Goal: Task Accomplishment & Management: Use online tool/utility

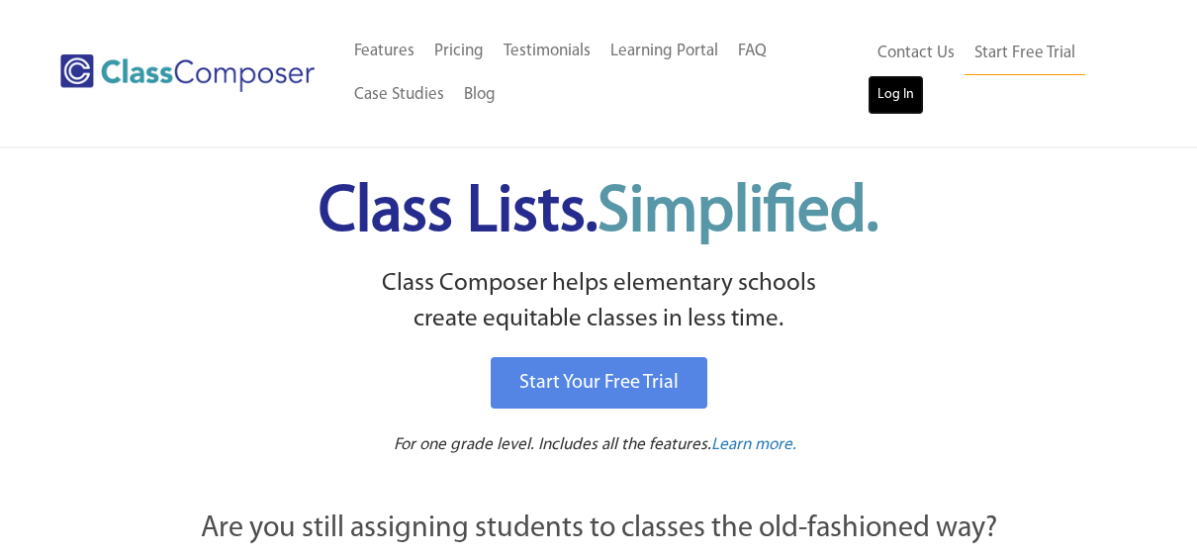
click at [893, 102] on link "Log In" at bounding box center [895, 95] width 56 height 40
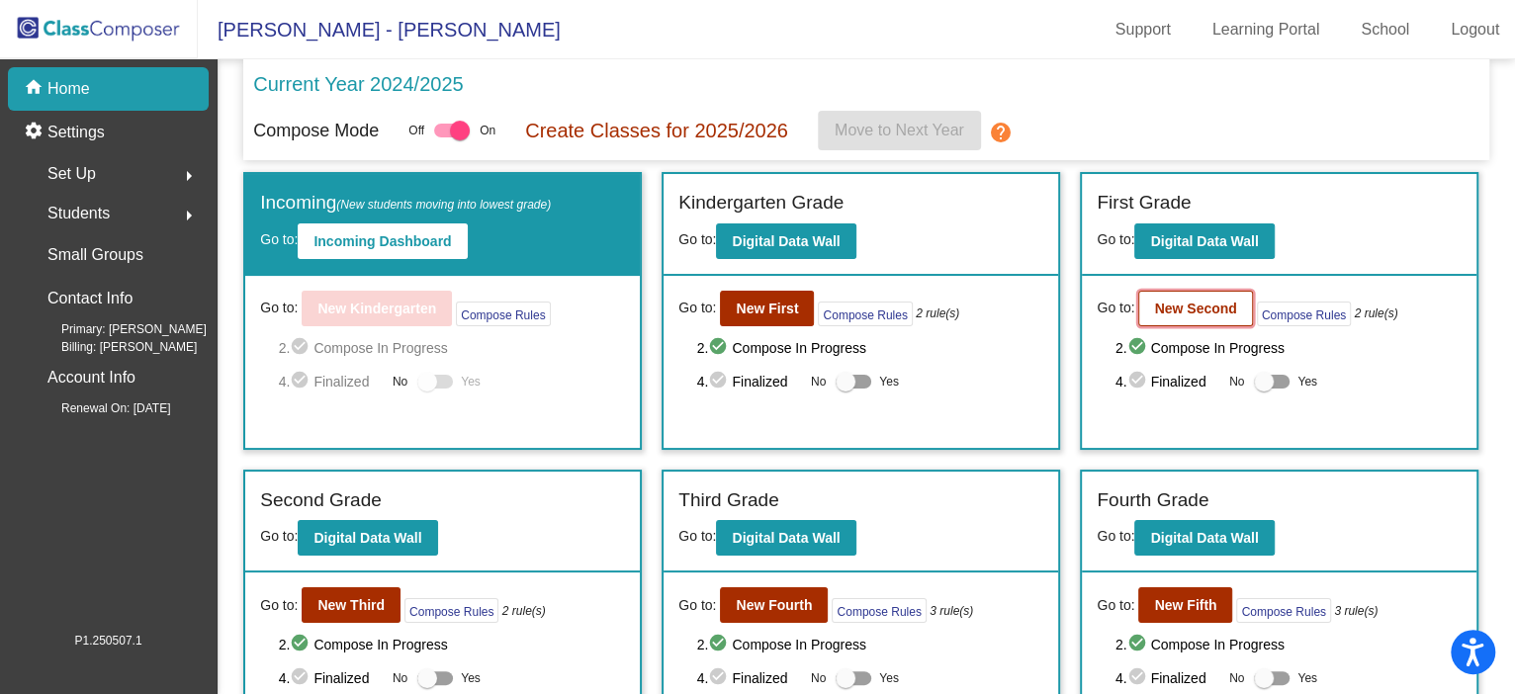
click at [1188, 311] on b "New Second" at bounding box center [1195, 309] width 82 height 16
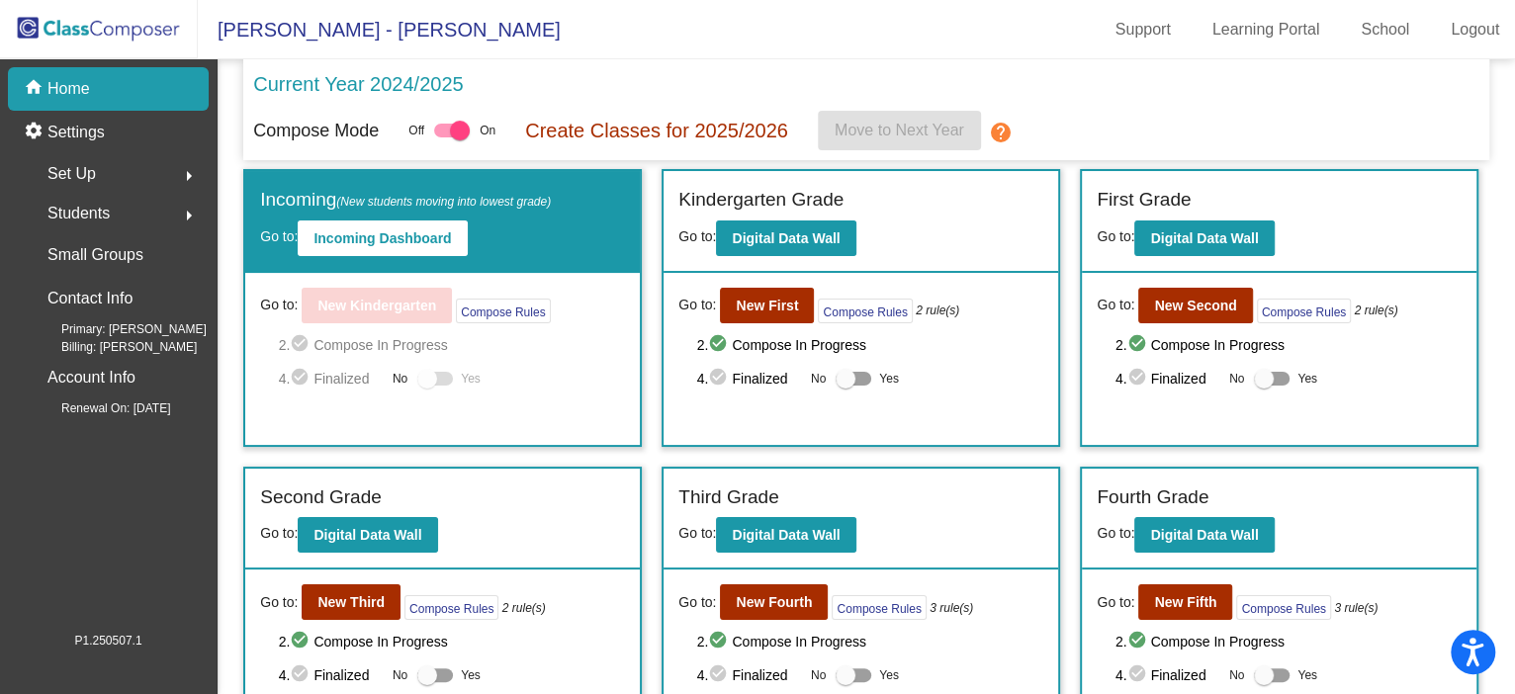
scroll to position [2, 0]
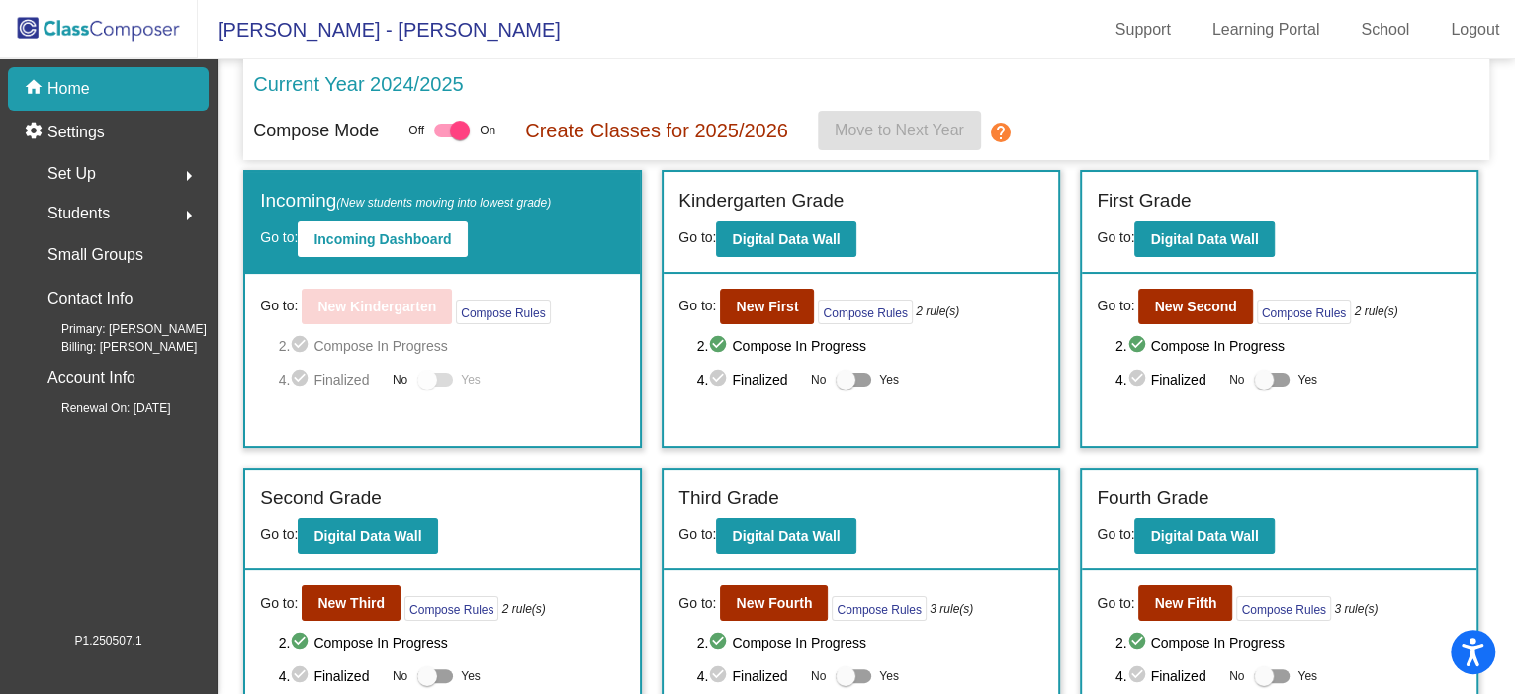
click at [1241, 105] on div "Current Year 2024/2025" at bounding box center [866, 90] width 1226 height 42
click at [75, 173] on span "Set Up" at bounding box center [71, 174] width 48 height 28
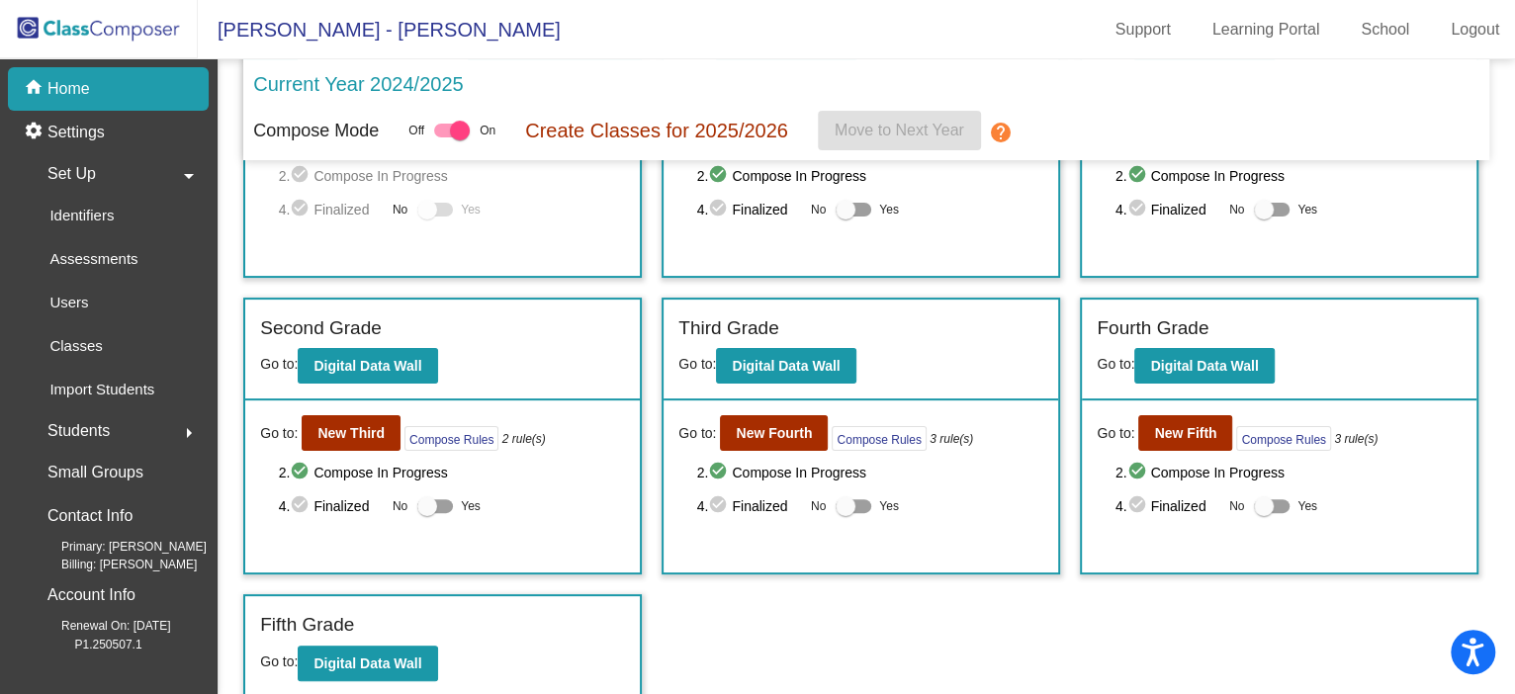
scroll to position [0, 0]
